Goal: Task Accomplishment & Management: Use online tool/utility

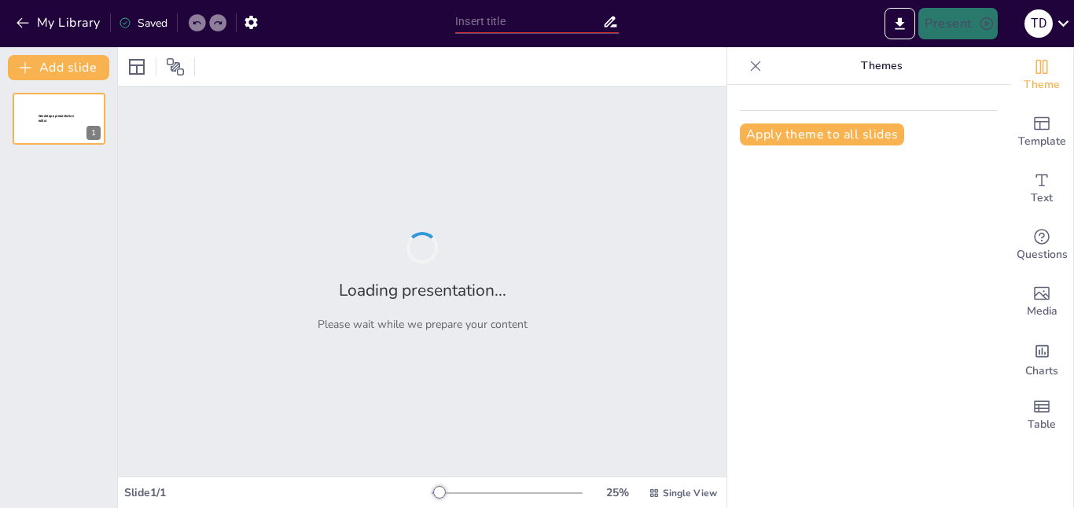
type input "Imported Unit 1 Lesson 2.pptx"
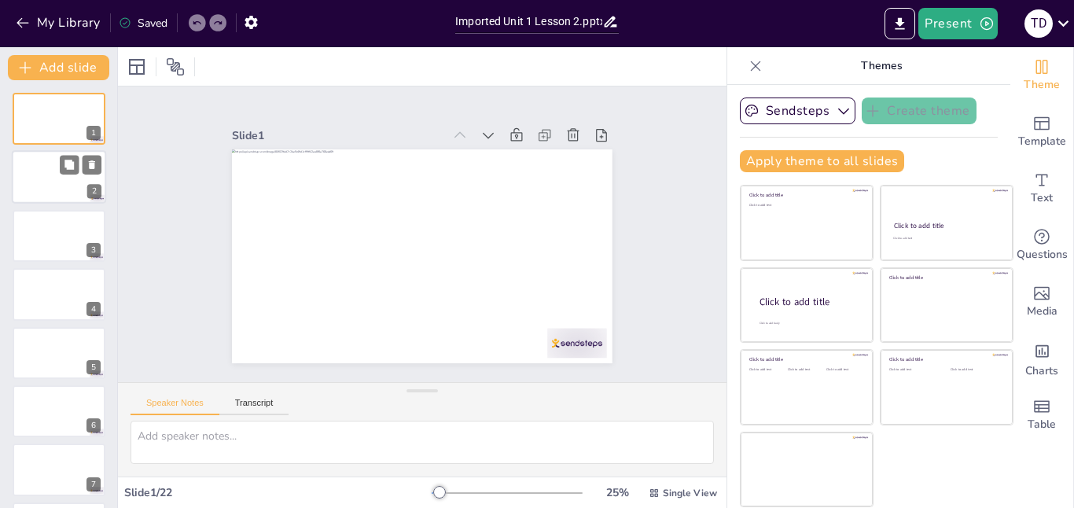
click at [79, 154] on div "2" at bounding box center [59, 177] width 94 height 53
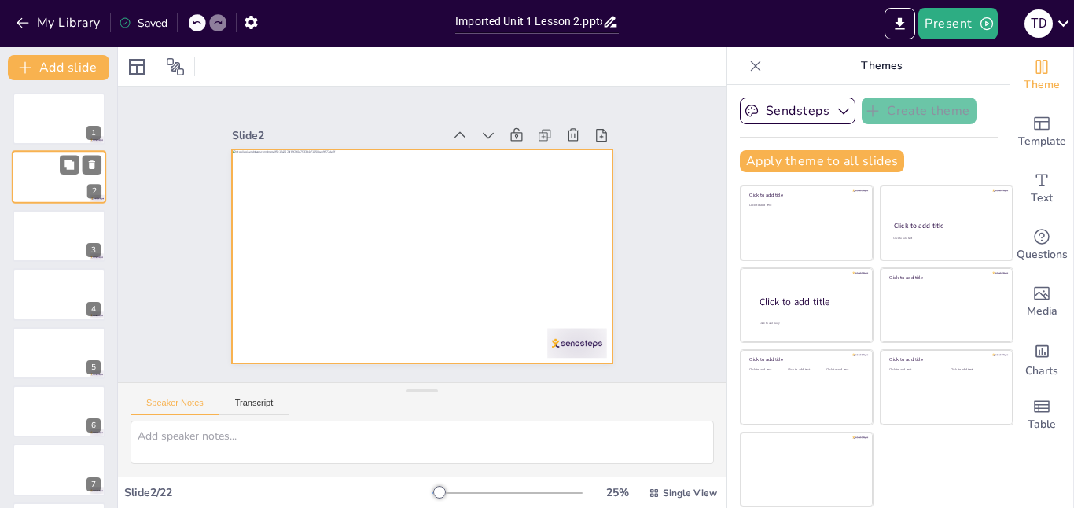
click at [38, 167] on div at bounding box center [59, 177] width 94 height 53
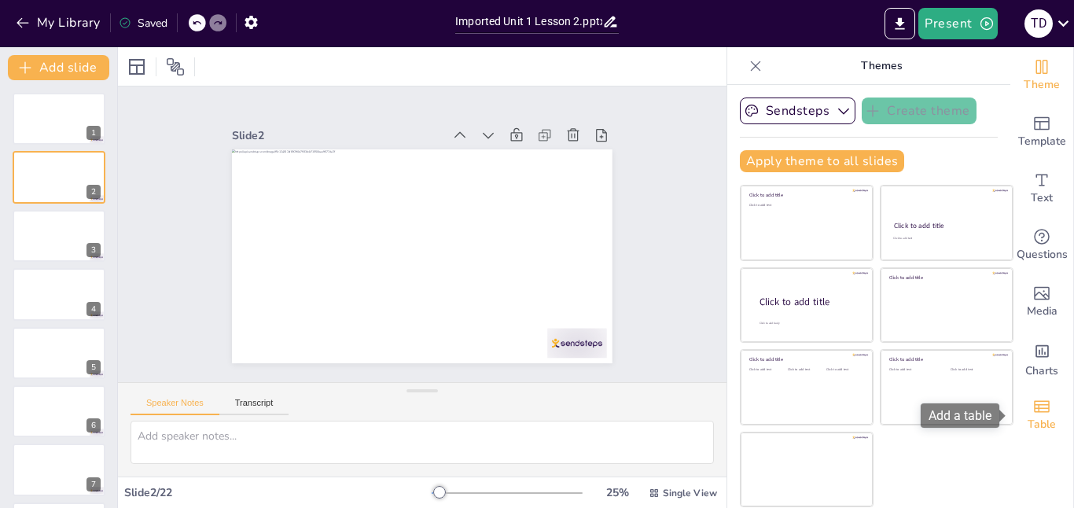
click at [1046, 409] on icon "Add a table" at bounding box center [1041, 406] width 19 height 19
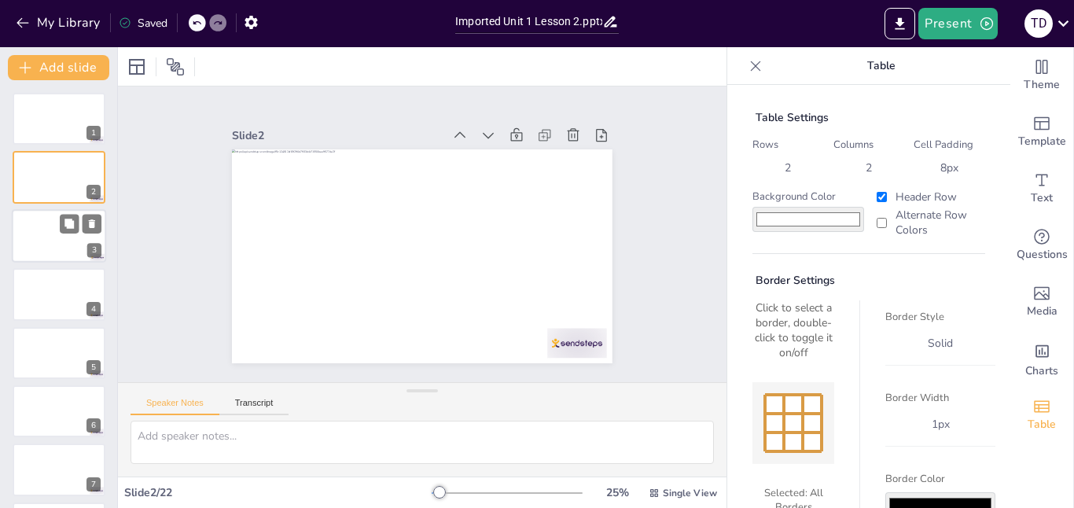
click at [35, 224] on div at bounding box center [59, 235] width 94 height 53
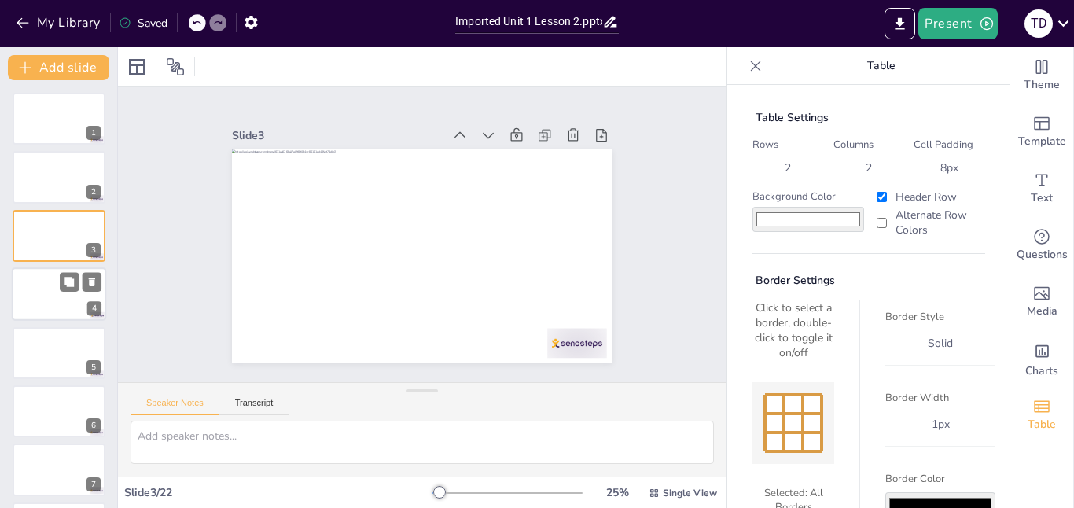
click at [43, 292] on div at bounding box center [59, 293] width 94 height 53
click at [36, 227] on div at bounding box center [59, 235] width 94 height 53
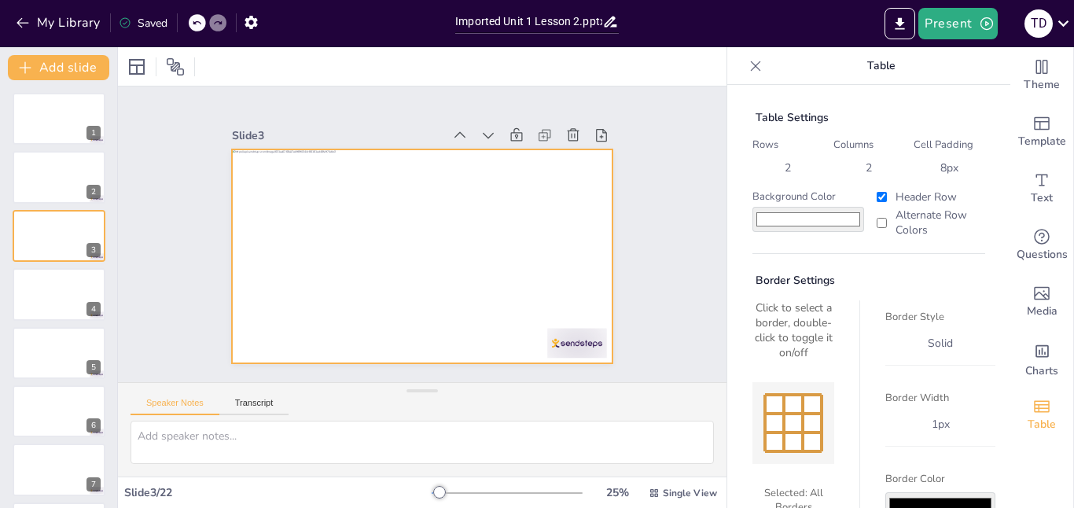
click at [432, 314] on div at bounding box center [444, 231] width 252 height 400
click at [517, 307] on div at bounding box center [400, 236] width 252 height 400
click at [517, 307] on div at bounding box center [400, 229] width 288 height 416
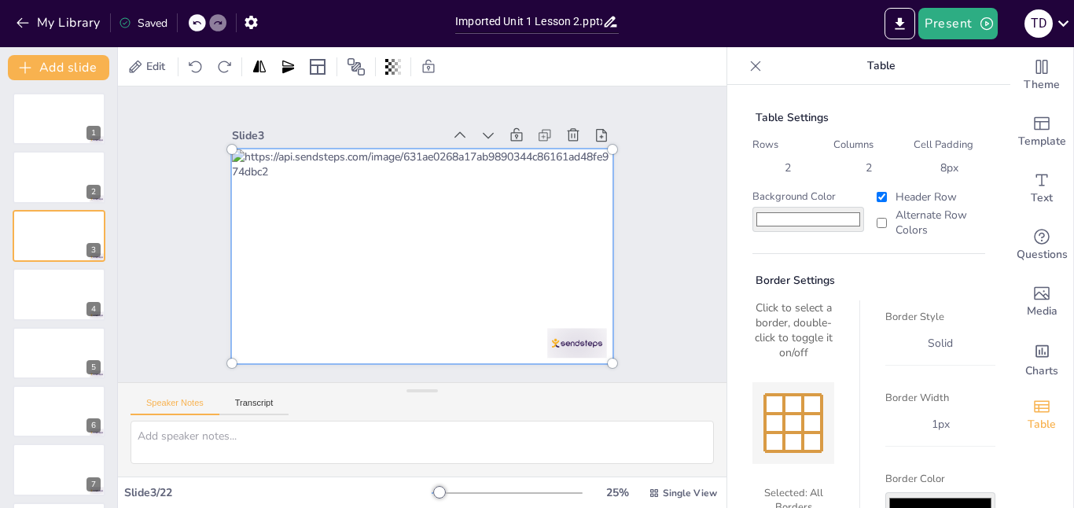
click at [564, 325] on div at bounding box center [414, 213] width 451 height 344
click at [564, 325] on div at bounding box center [401, 227] width 344 height 451
click at [417, 256] on div at bounding box center [404, 247] width 423 height 460
click at [417, 256] on div at bounding box center [421, 256] width 399 height 233
click at [403, 292] on div at bounding box center [408, 251] width 452 height 440
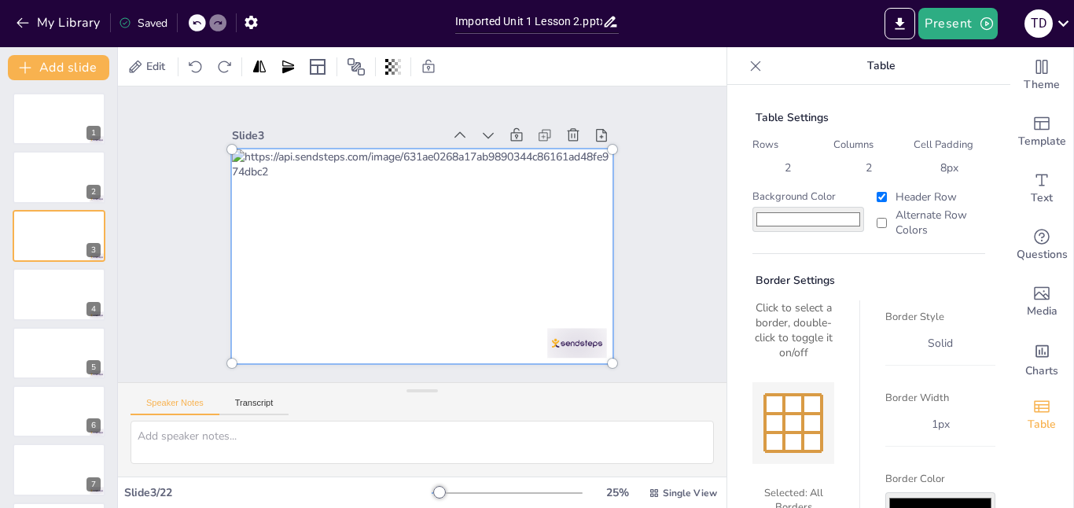
click at [403, 292] on div at bounding box center [411, 215] width 462 height 401
click at [544, 256] on icon at bounding box center [554, 266] width 21 height 21
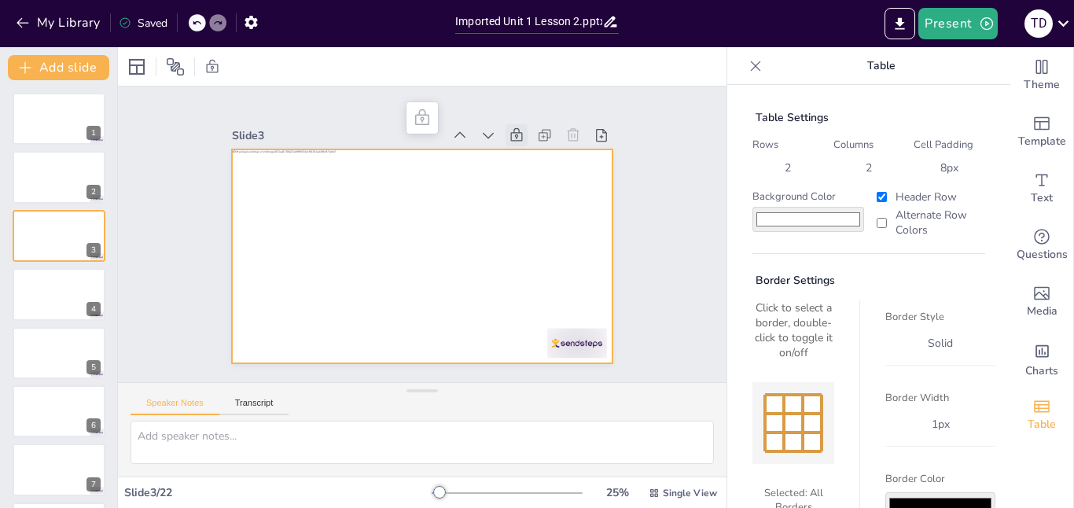
click at [550, 215] on icon at bounding box center [558, 224] width 17 height 18
click at [323, 76] on div at bounding box center [317, 66] width 25 height 25
click at [355, 70] on icon at bounding box center [355, 66] width 17 height 17
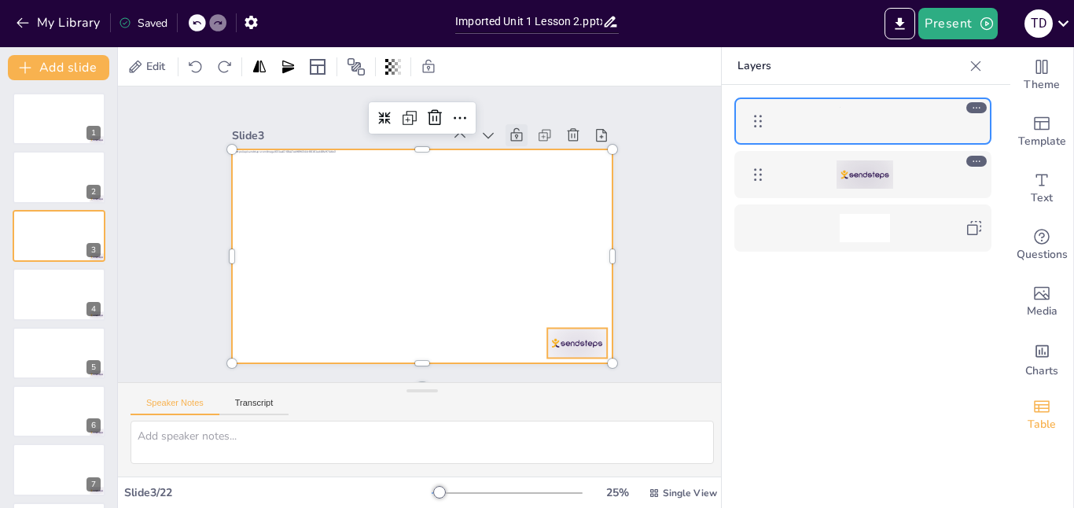
click at [879, 185] on div at bounding box center [864, 174] width 57 height 28
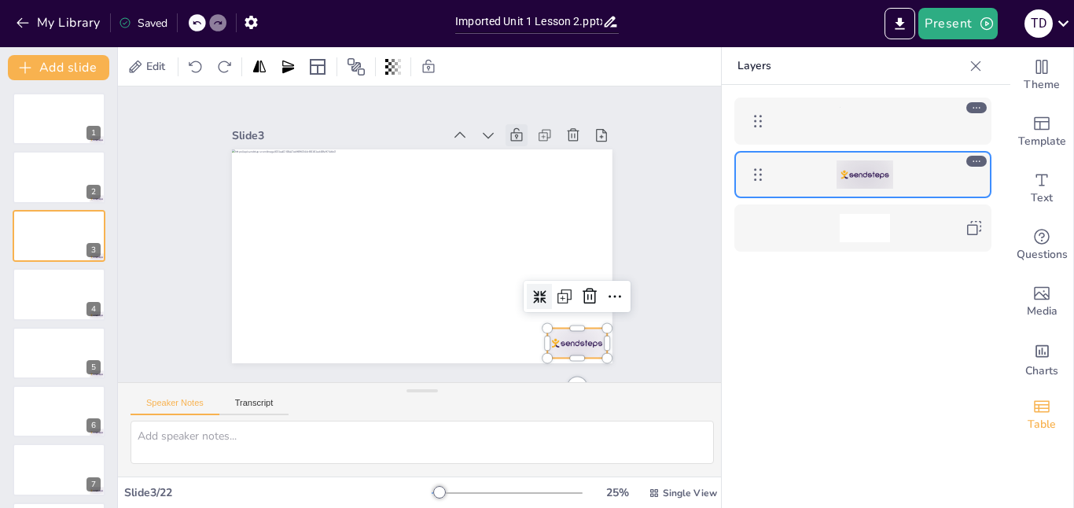
click at [236, 167] on div at bounding box center [229, 160] width 14 height 14
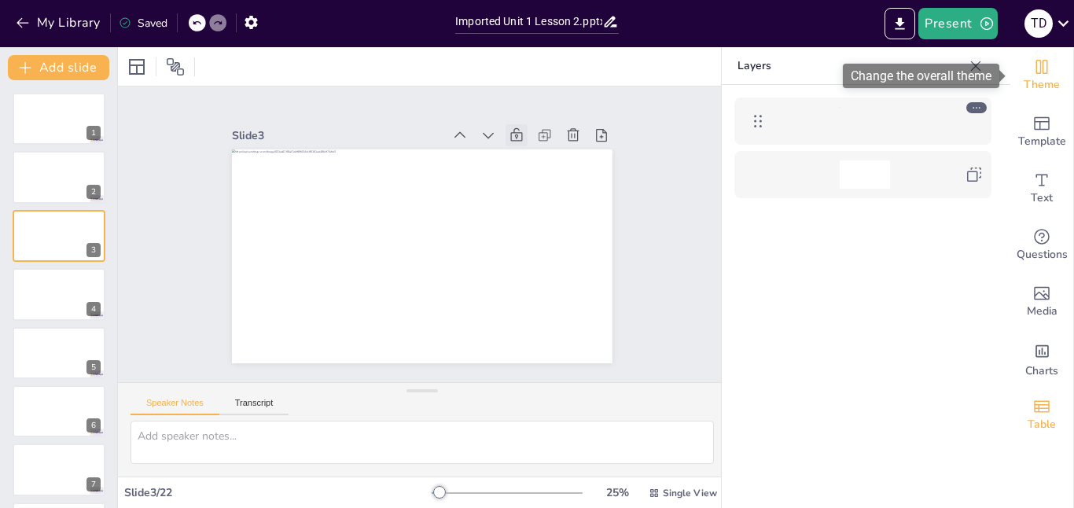
click at [1034, 77] on span "Theme" at bounding box center [1042, 84] width 36 height 17
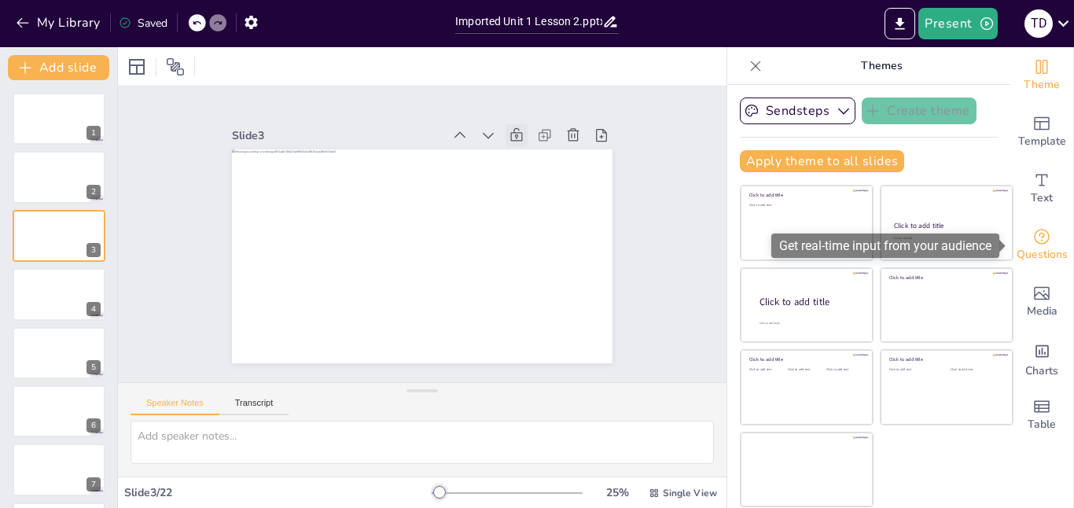
click at [1038, 253] on span "Questions" at bounding box center [1042, 254] width 51 height 17
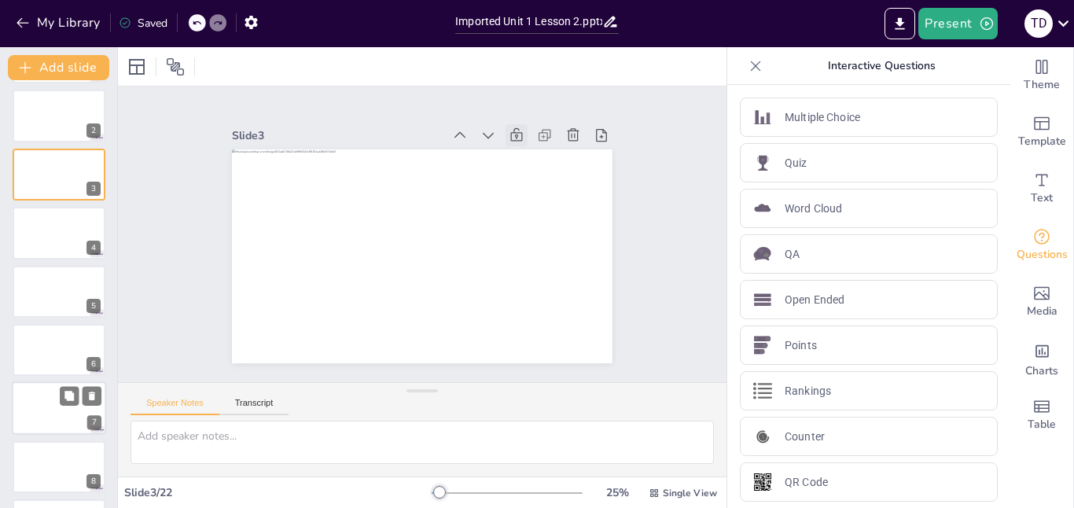
click at [79, 399] on div at bounding box center [81, 396] width 42 height 19
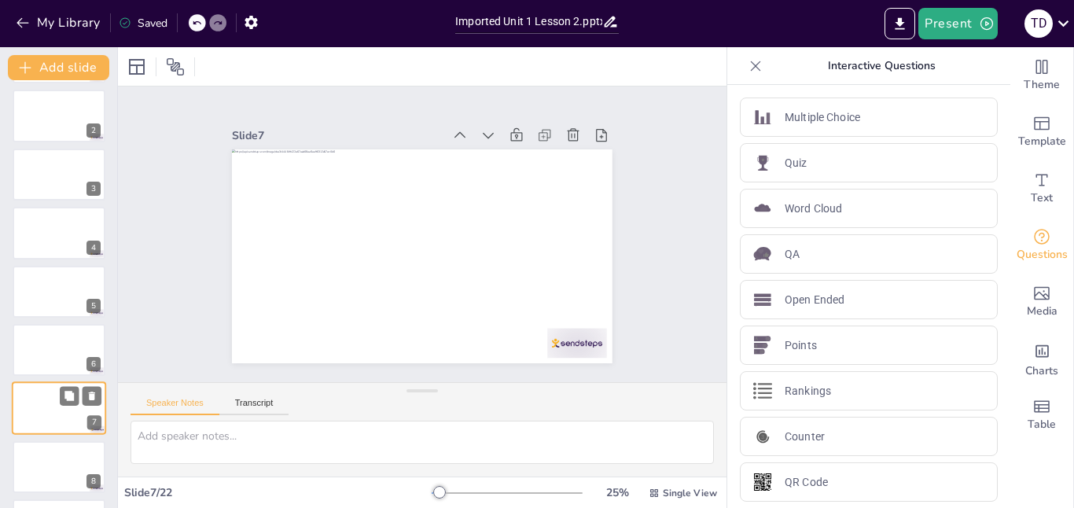
scroll to position [175, 0]
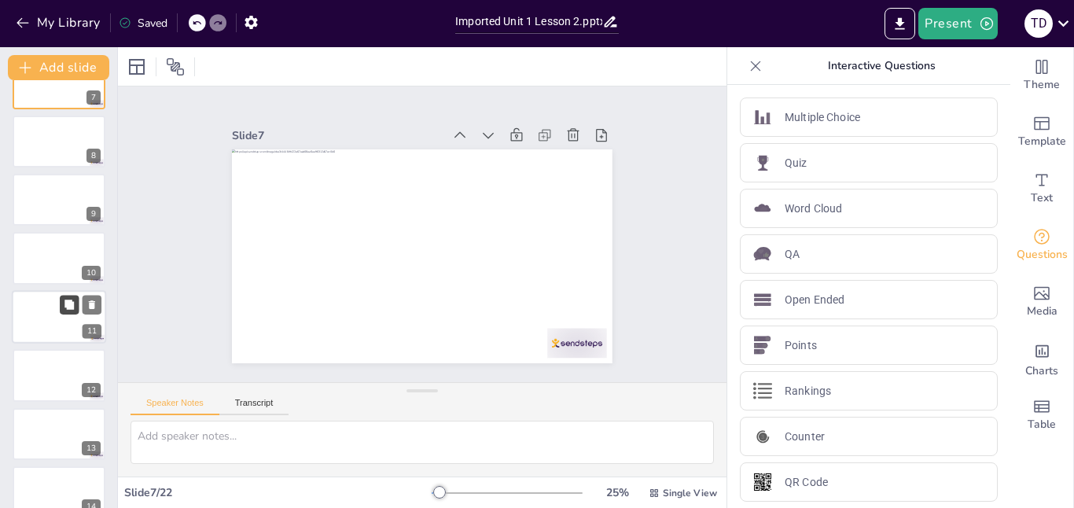
click at [61, 311] on button at bounding box center [69, 304] width 19 height 19
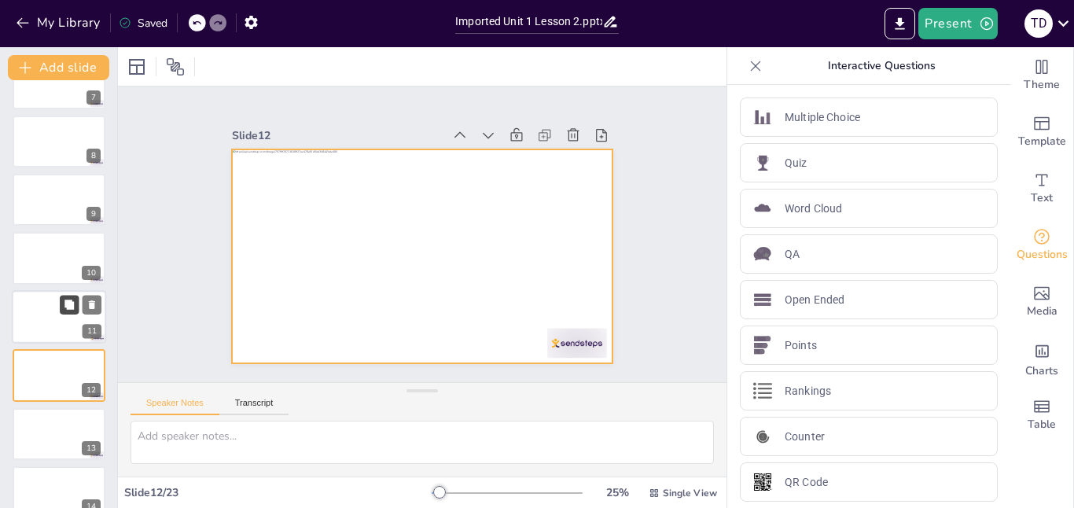
scroll to position [468, 0]
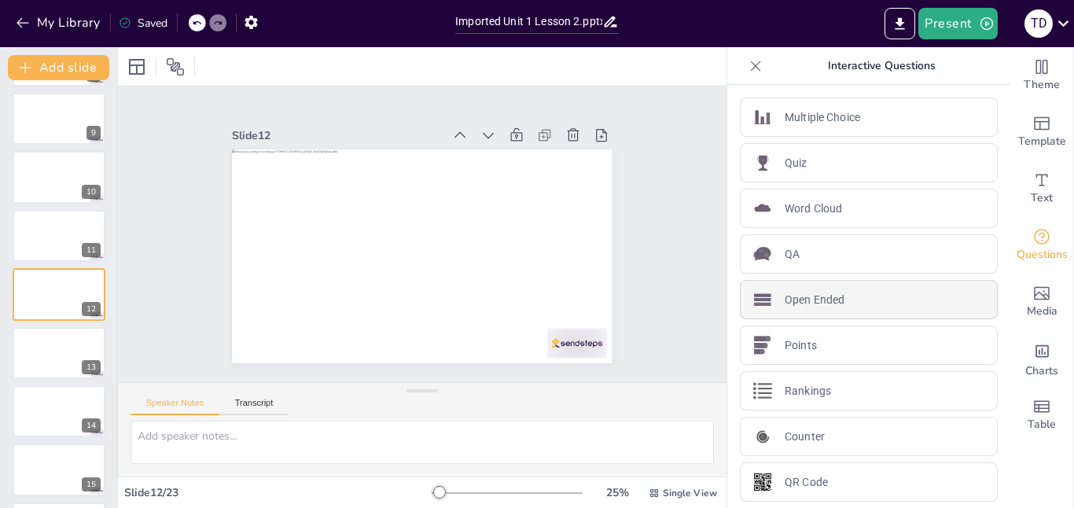
click at [861, 287] on div "Open Ended" at bounding box center [869, 299] width 258 height 39
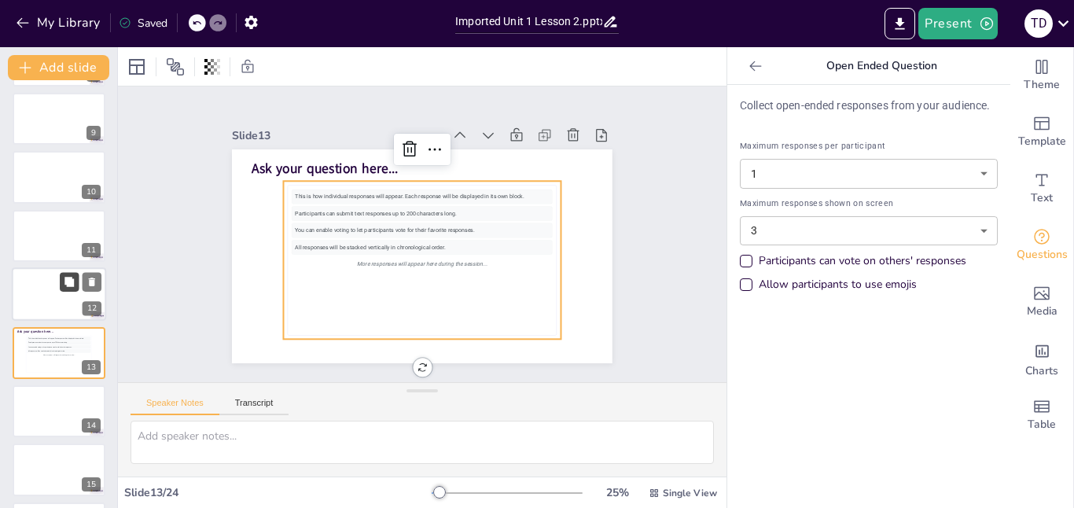
click at [64, 280] on icon at bounding box center [68, 281] width 9 height 9
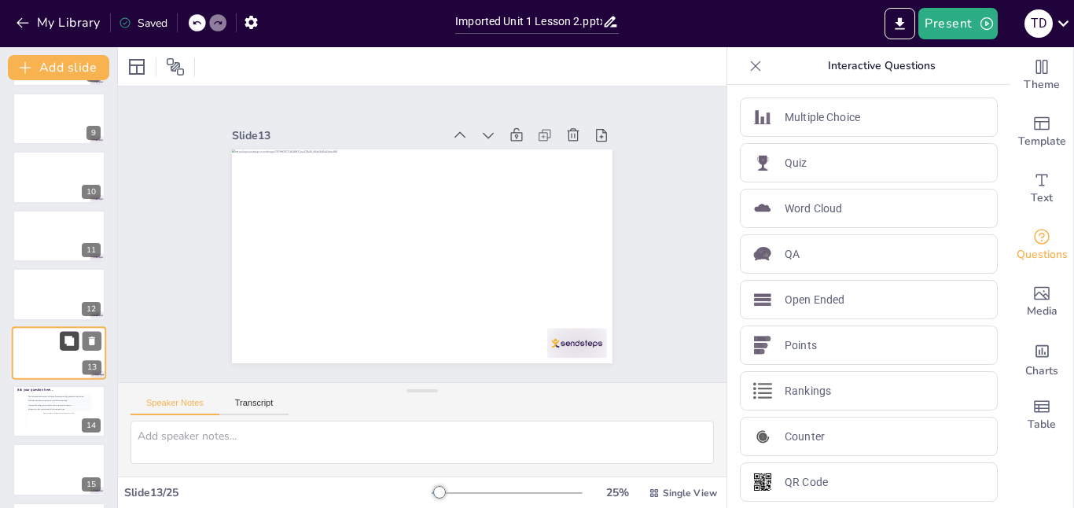
scroll to position [527, 0]
click at [55, 355] on div "More responses will appear here during the session..." at bounding box center [59, 354] width 64 height 4
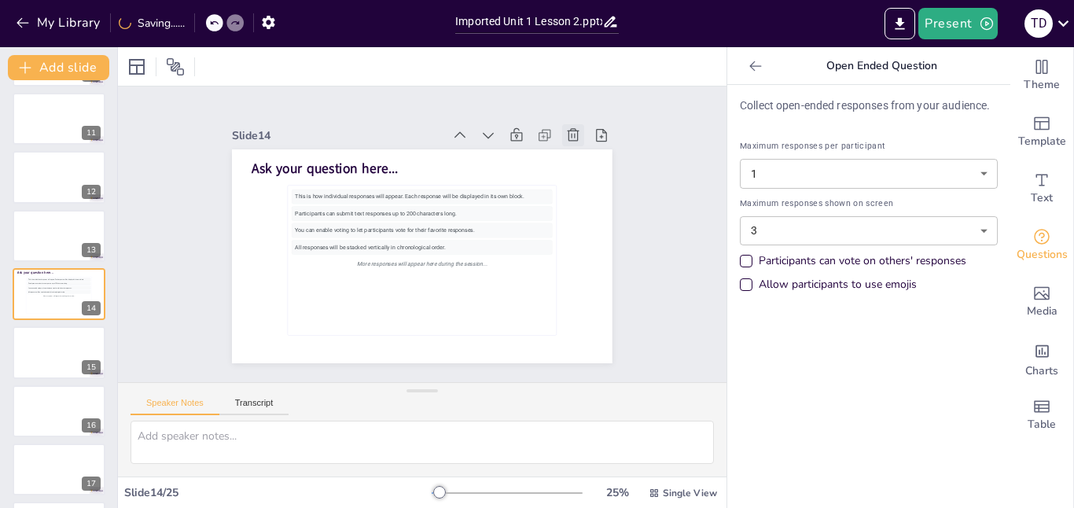
click at [276, 138] on div at bounding box center [261, 153] width 30 height 30
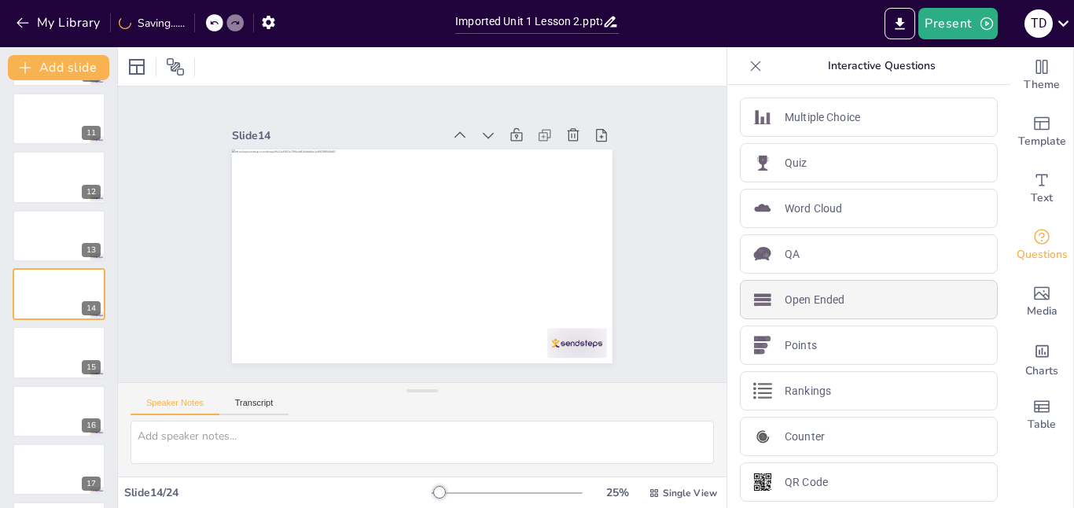
scroll to position [6, 0]
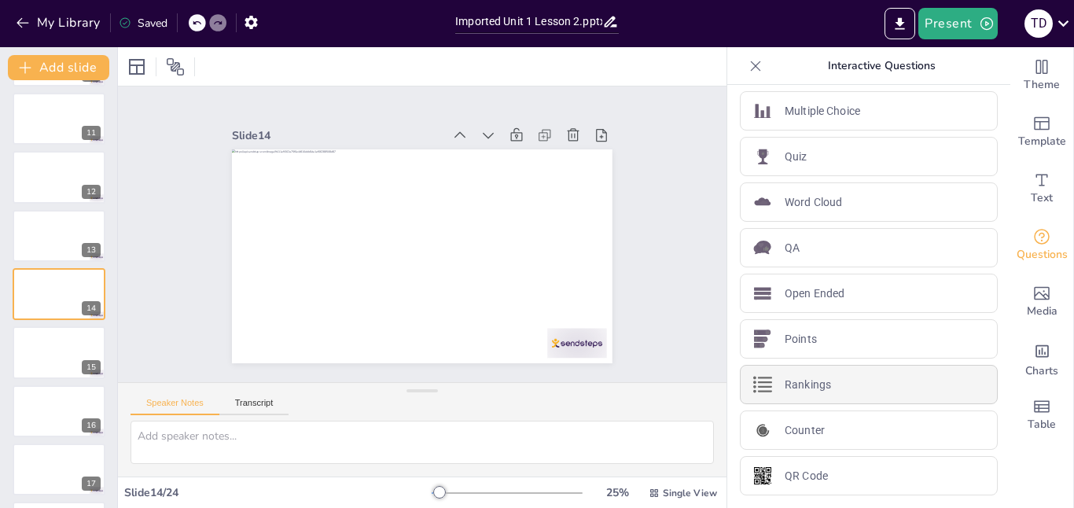
click at [829, 399] on div "Rankings" at bounding box center [869, 384] width 258 height 39
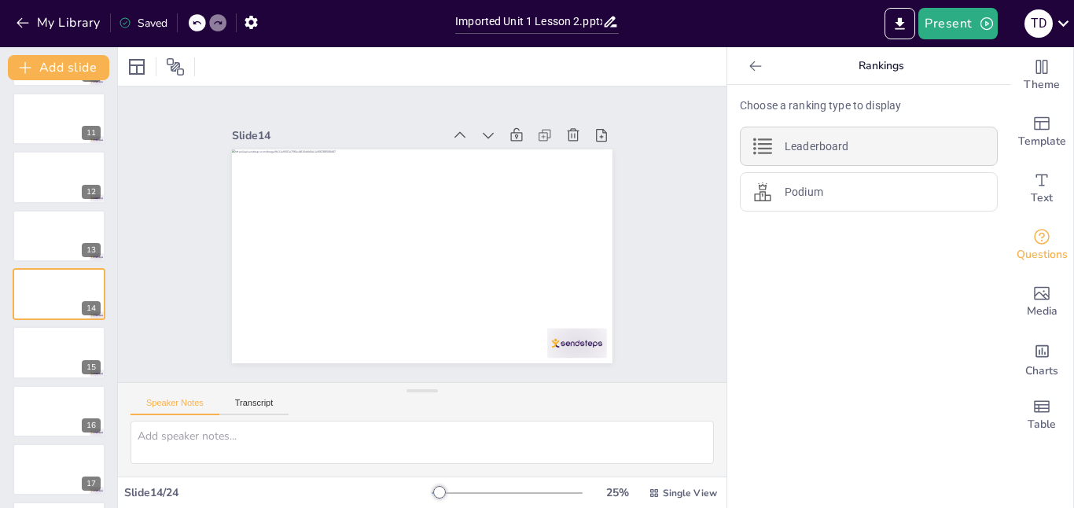
click at [833, 135] on div "Leaderboard" at bounding box center [869, 146] width 258 height 39
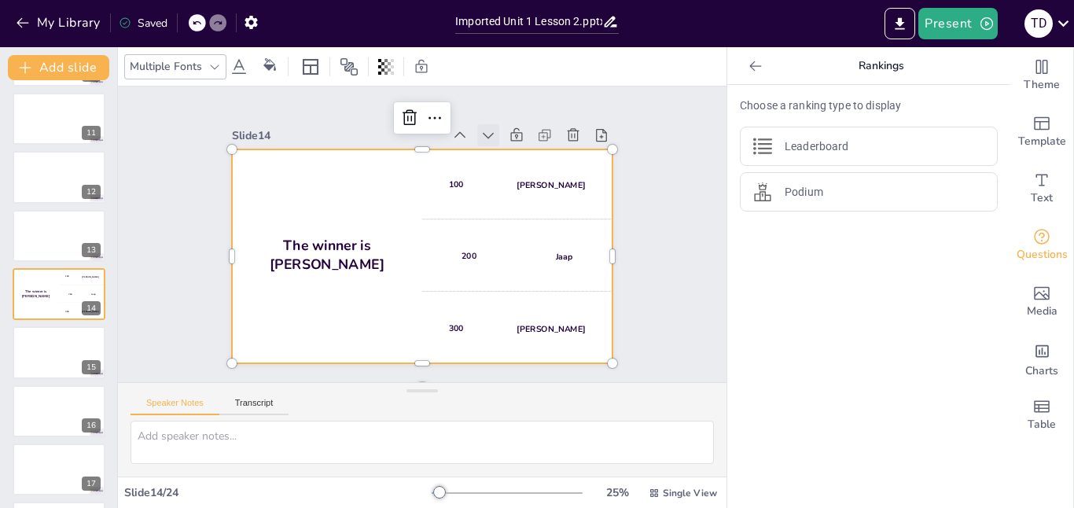
click at [530, 219] on icon at bounding box center [541, 230] width 22 height 22
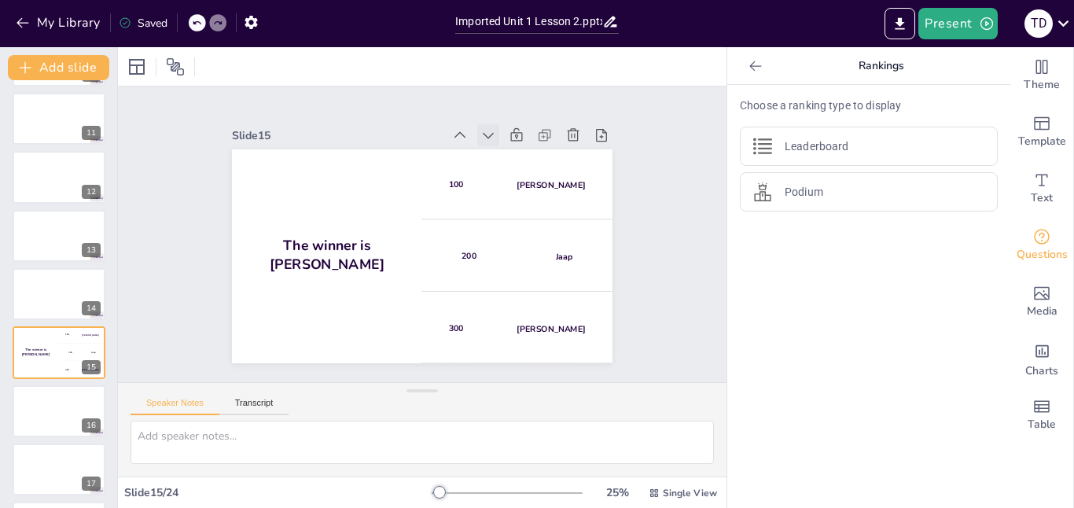
click at [518, 171] on icon at bounding box center [528, 181] width 21 height 21
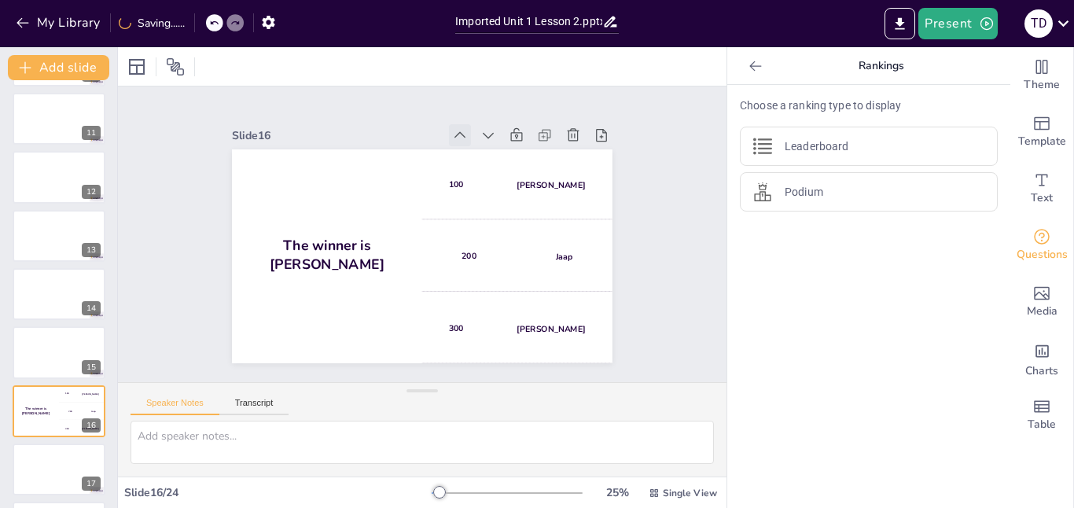
click at [482, 145] on div at bounding box center [496, 159] width 29 height 29
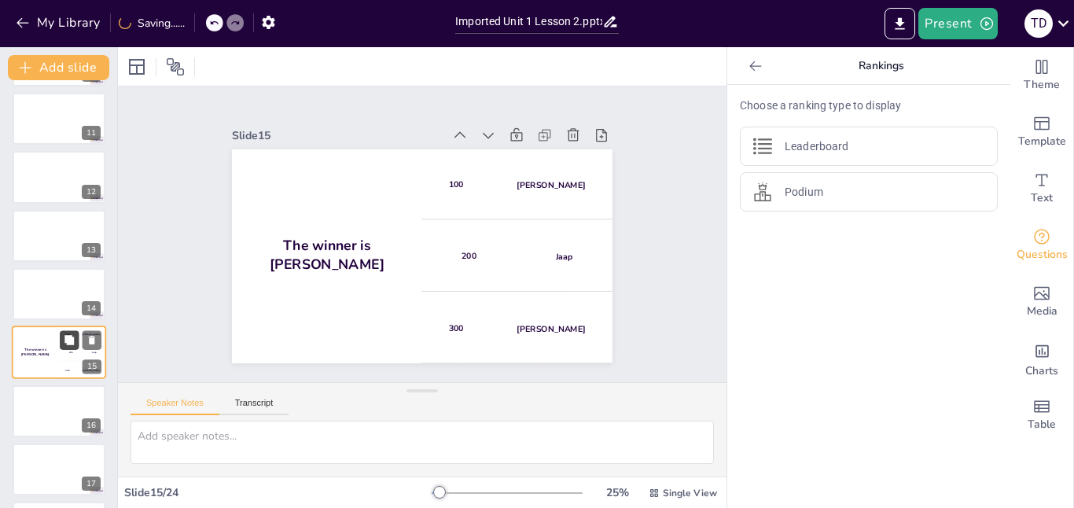
click at [60, 347] on button at bounding box center [69, 340] width 19 height 19
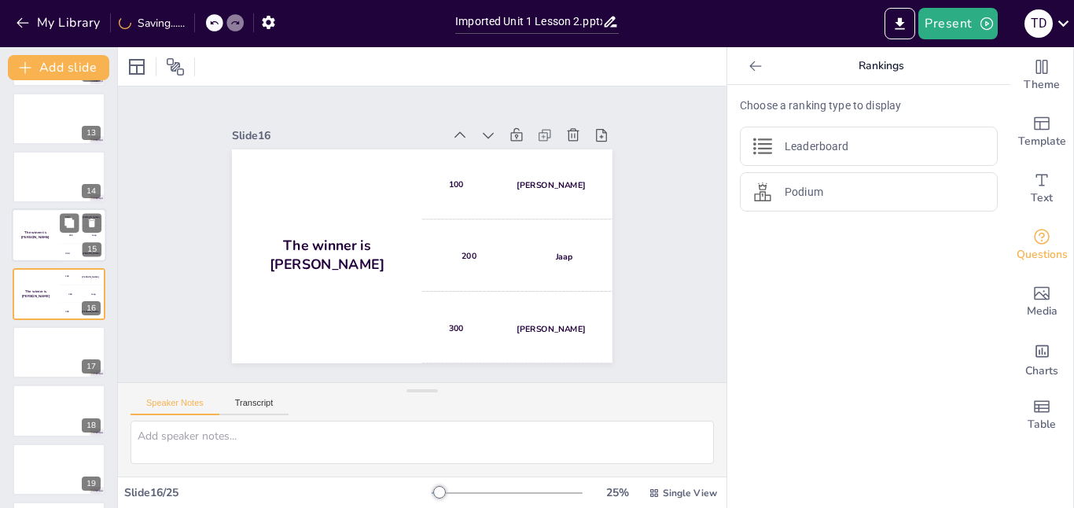
click at [98, 245] on div "15" at bounding box center [92, 250] width 19 height 14
click at [100, 286] on button at bounding box center [92, 282] width 19 height 19
click at [94, 286] on icon at bounding box center [92, 282] width 6 height 9
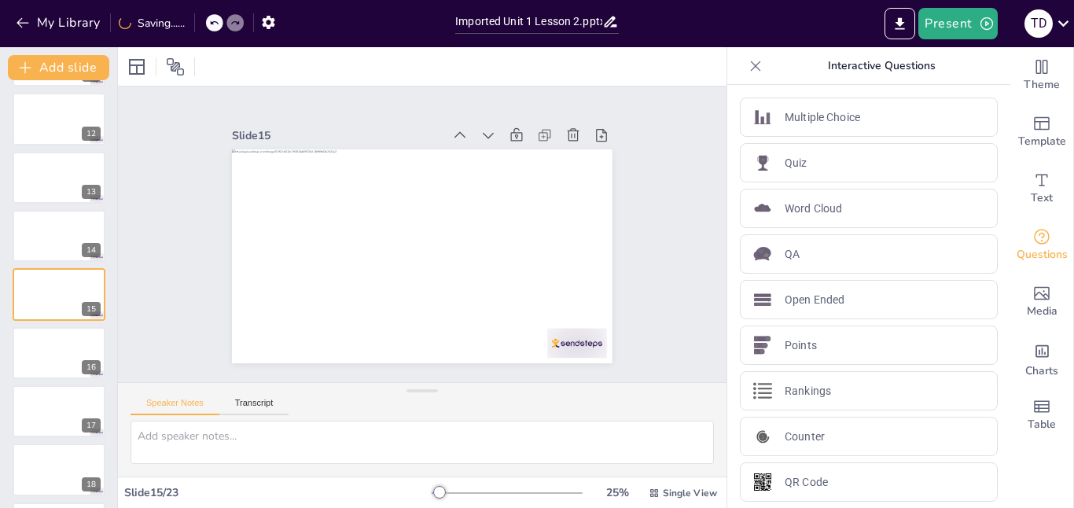
click at [537, 405] on div "Speaker Notes Transcript" at bounding box center [422, 402] width 608 height 38
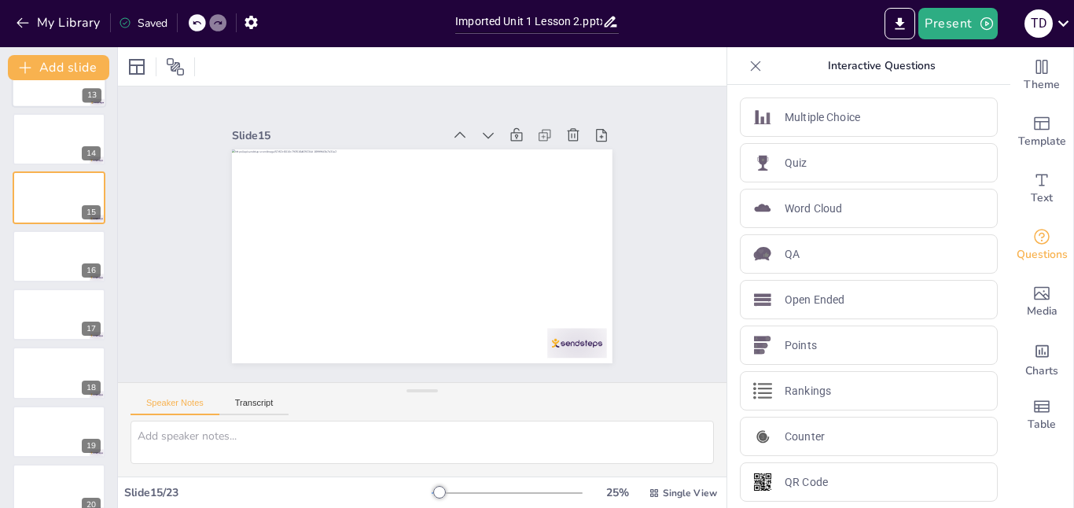
scroll to position [936, 0]
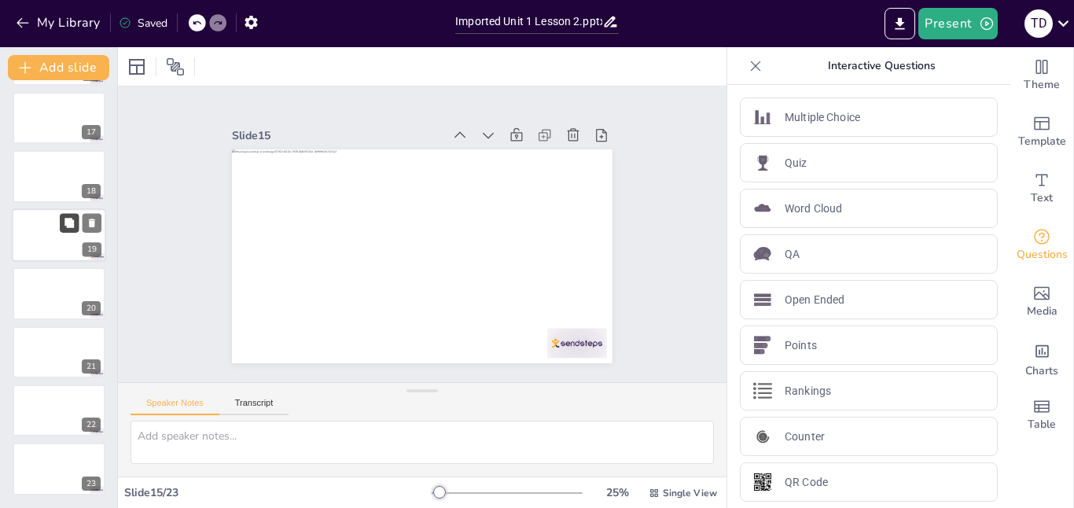
click at [64, 221] on icon at bounding box center [69, 222] width 11 height 11
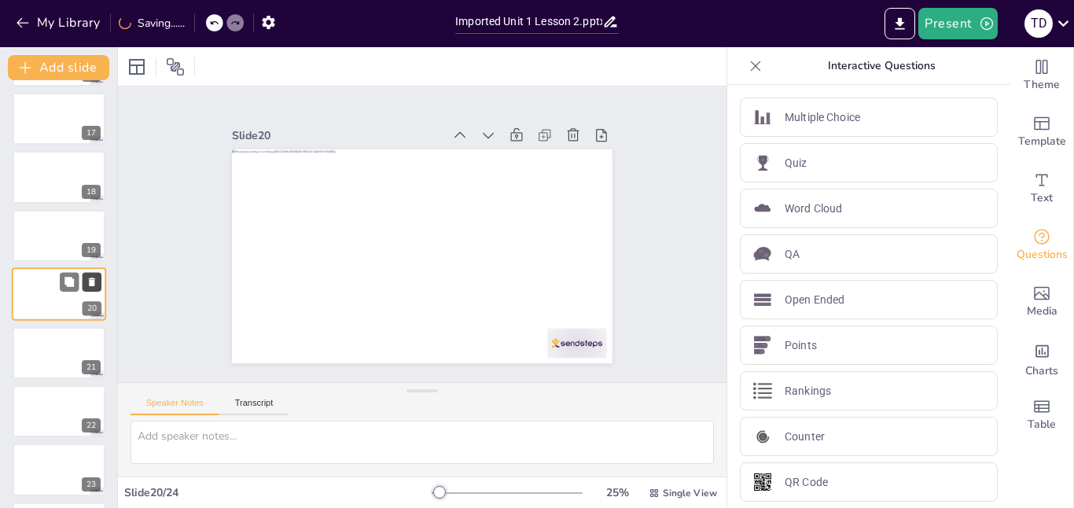
click at [97, 280] on icon at bounding box center [91, 282] width 11 height 11
click at [21, 226] on div at bounding box center [59, 235] width 94 height 53
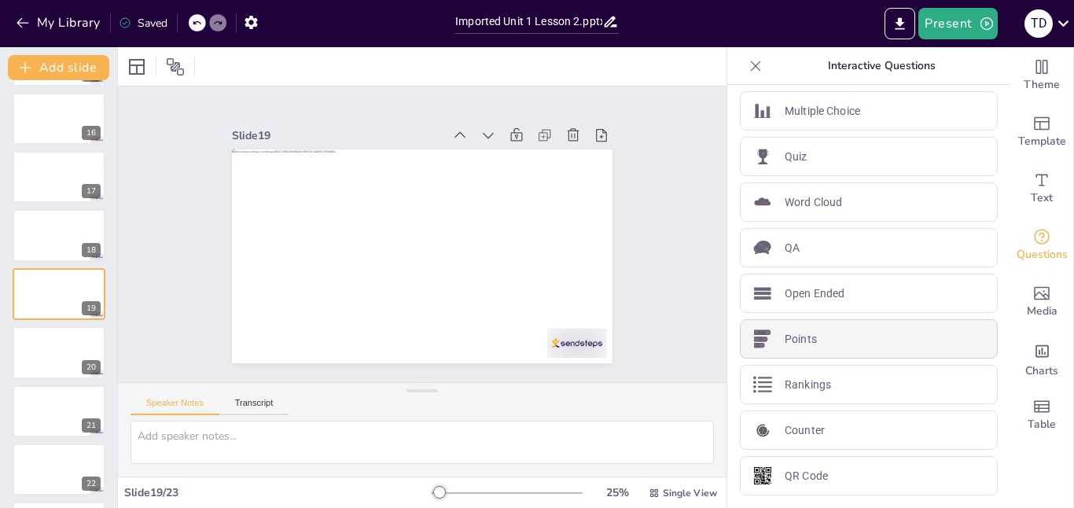
scroll to position [0, 0]
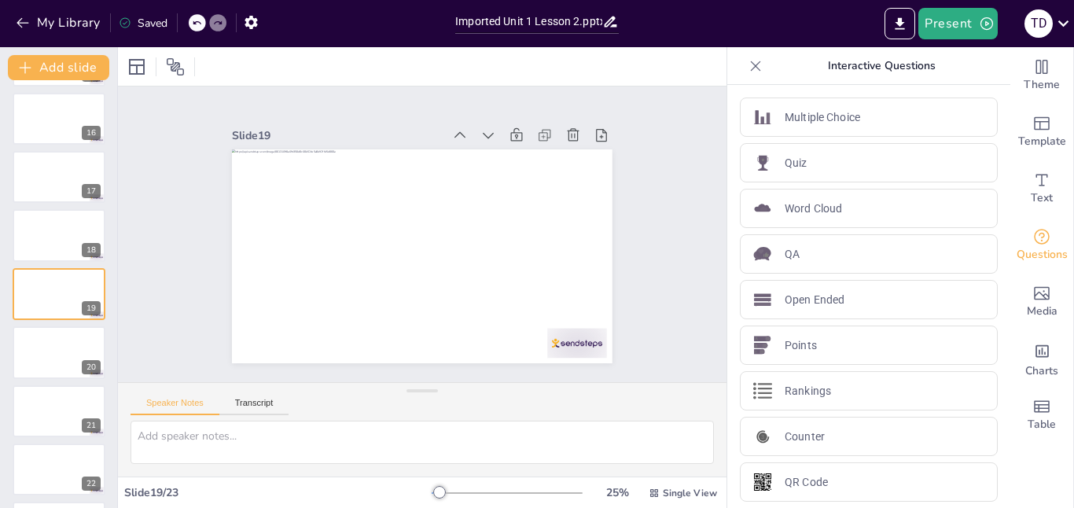
click at [754, 67] on icon at bounding box center [756, 66] width 10 height 10
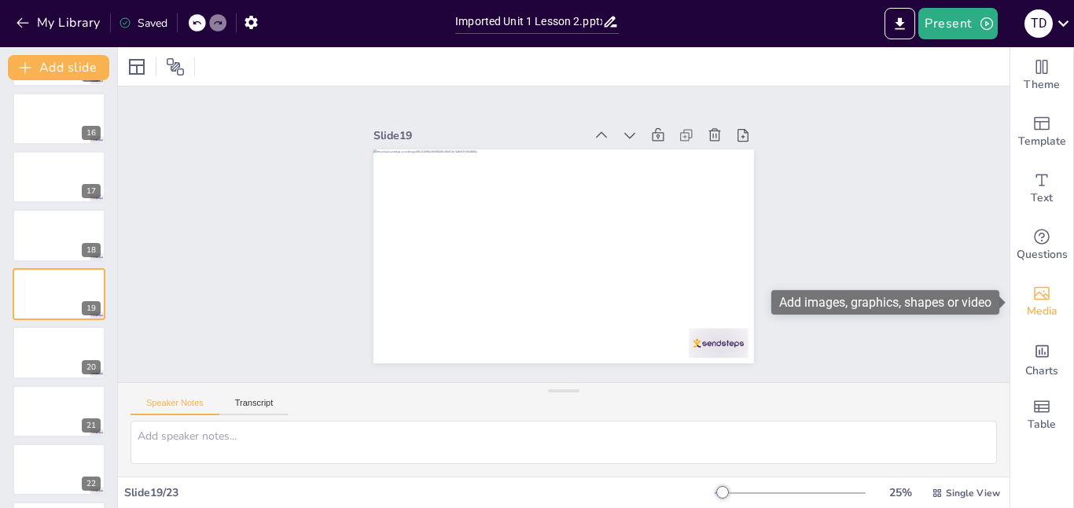
click at [1036, 316] on span "Media" at bounding box center [1042, 311] width 31 height 17
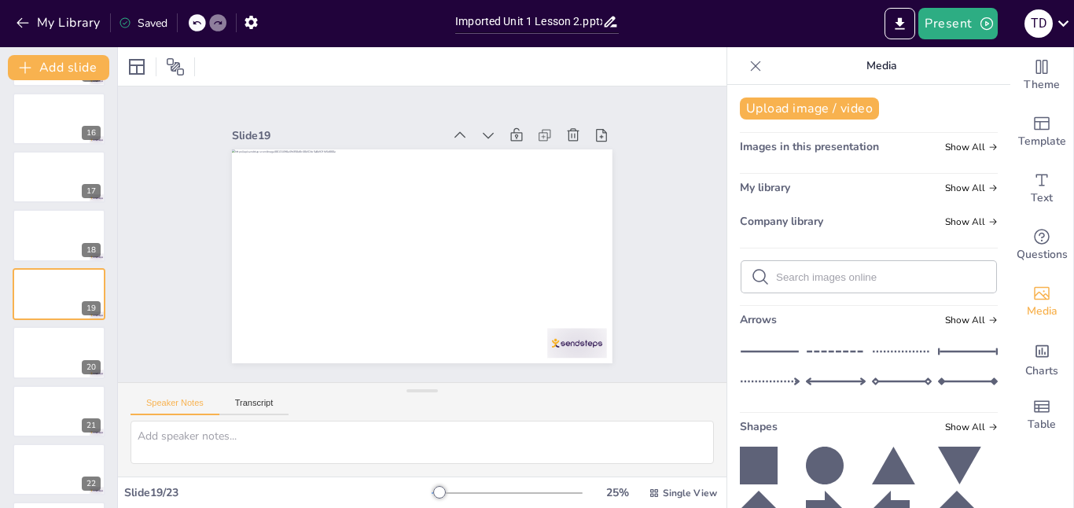
click at [755, 67] on icon at bounding box center [756, 66] width 10 height 10
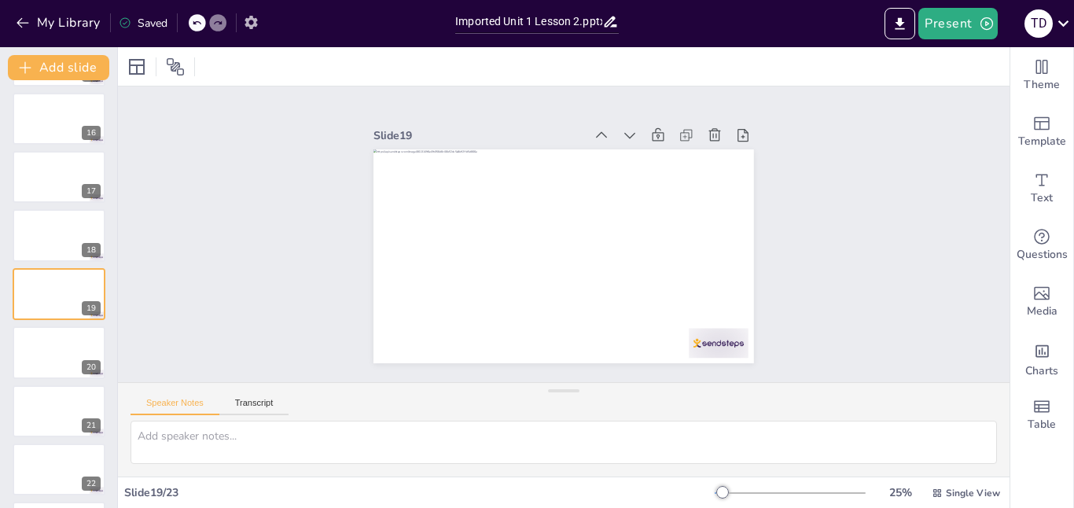
click at [252, 28] on icon "button" at bounding box center [250, 22] width 13 height 13
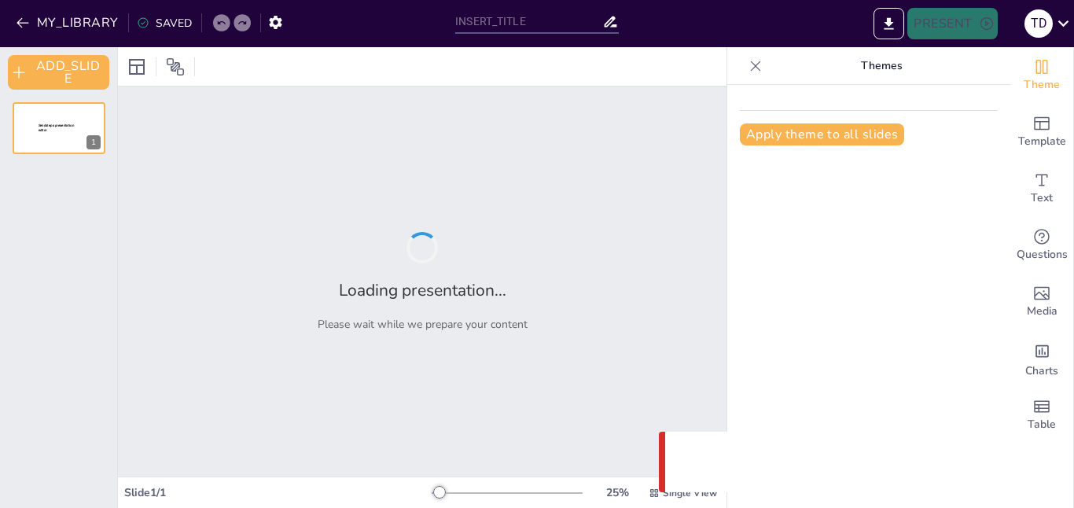
type input "Imported Unit 1 Lesson 2.pptx"
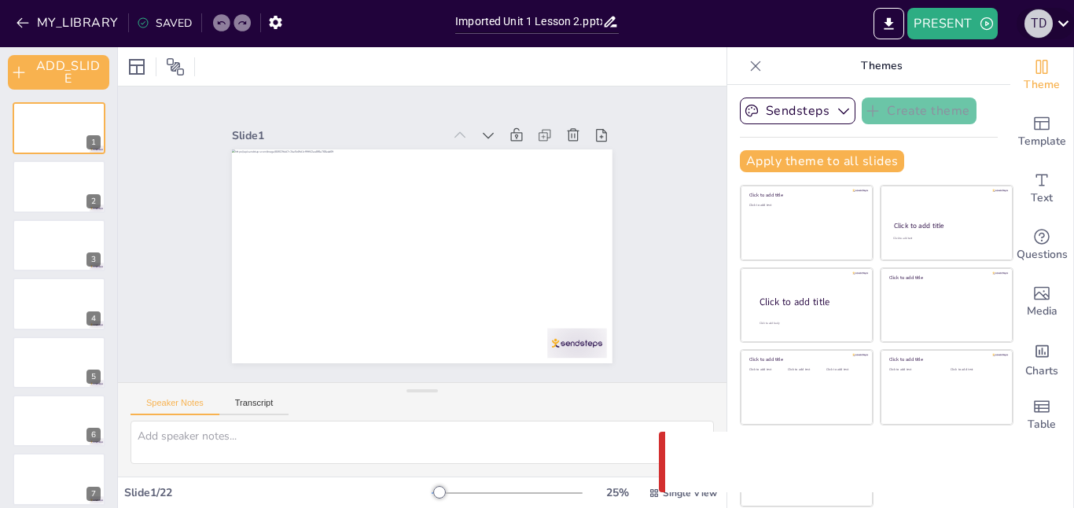
click at [1033, 26] on div "T D" at bounding box center [1038, 23] width 28 height 28
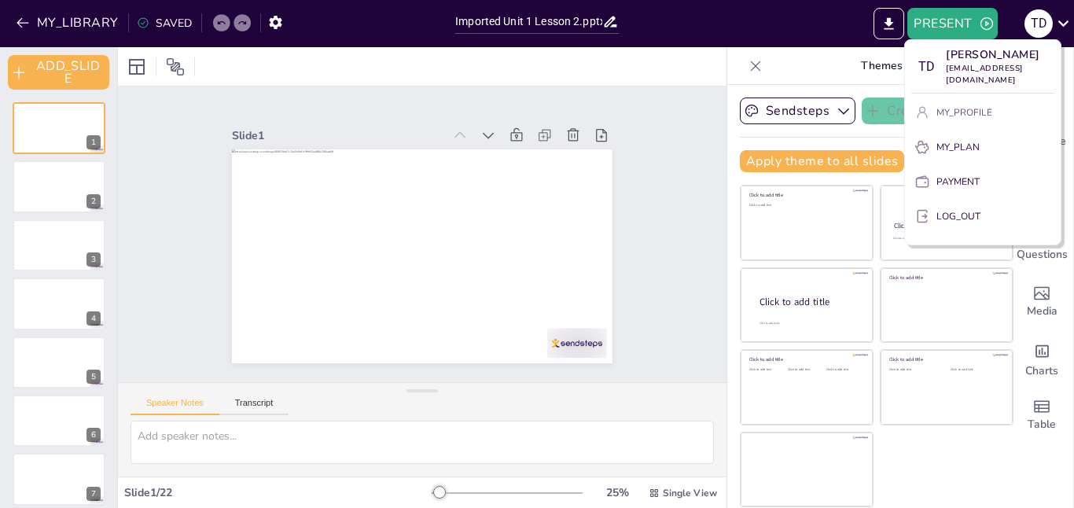
click at [973, 108] on button "MY_PROFILE" at bounding box center [982, 112] width 143 height 25
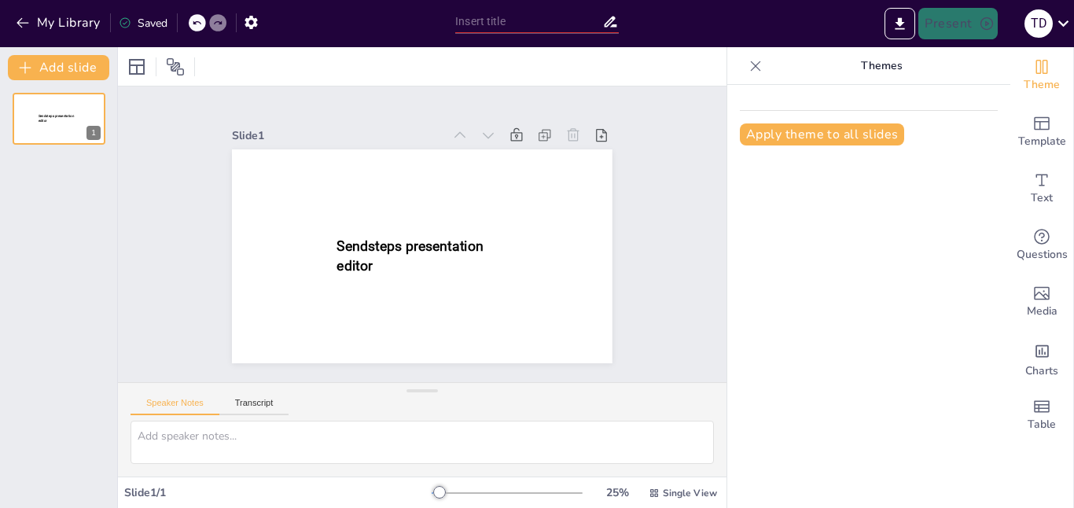
type input "Imported Unit 1 Lesson 2.pptx"
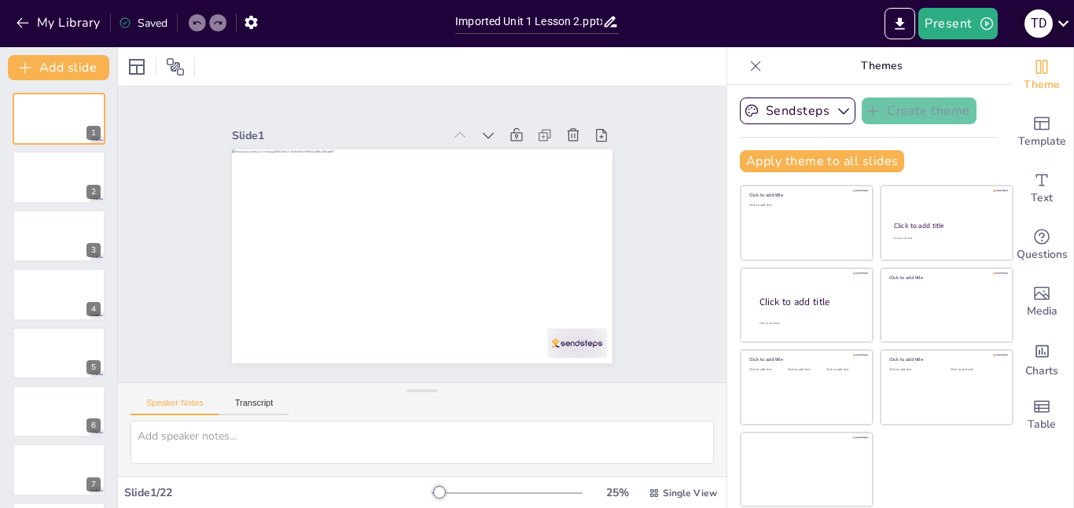
click at [1039, 24] on div "T D" at bounding box center [1038, 23] width 28 height 28
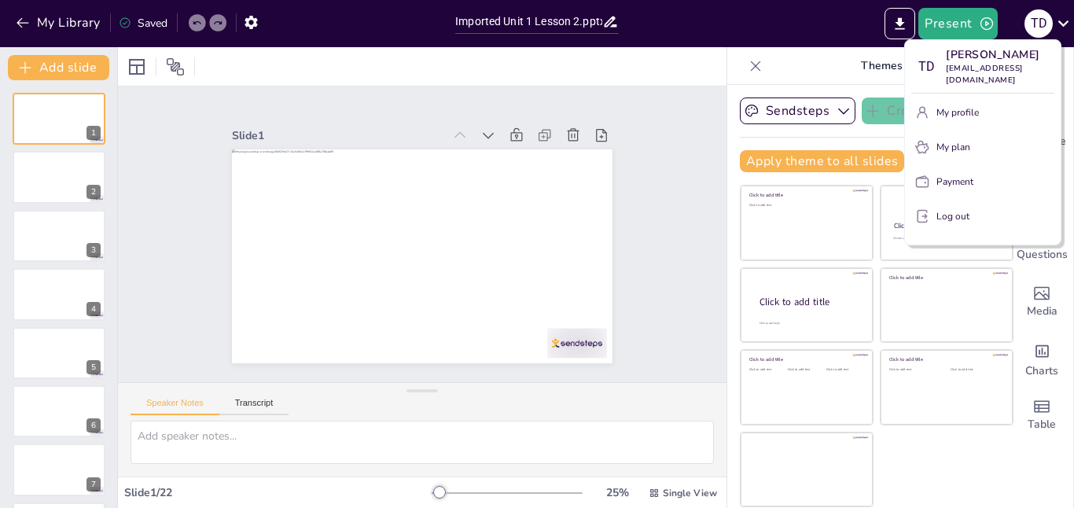
click at [57, 28] on div at bounding box center [537, 254] width 1074 height 508
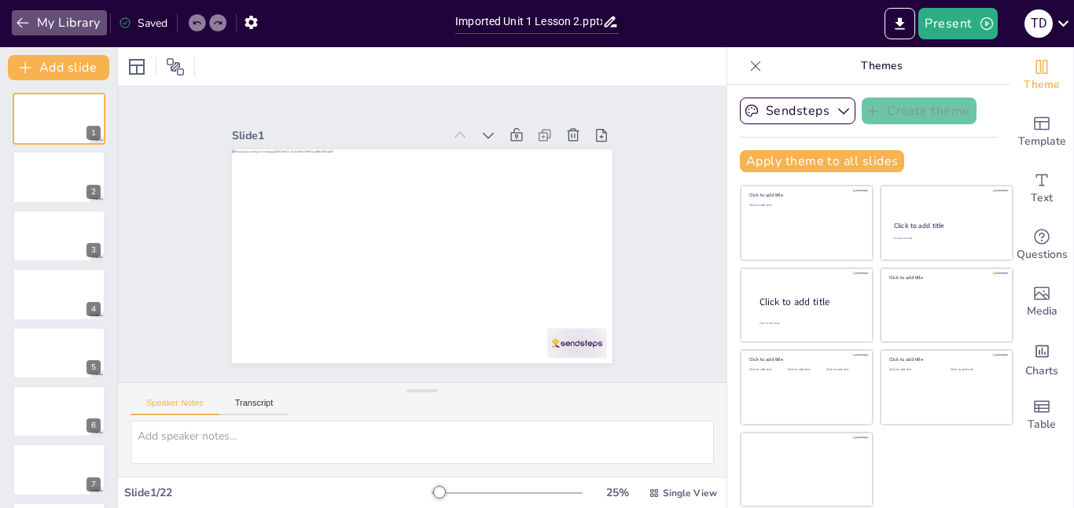
click at [54, 28] on button "My Library" at bounding box center [59, 22] width 95 height 25
